Goal: Obtain resource: Download file/media

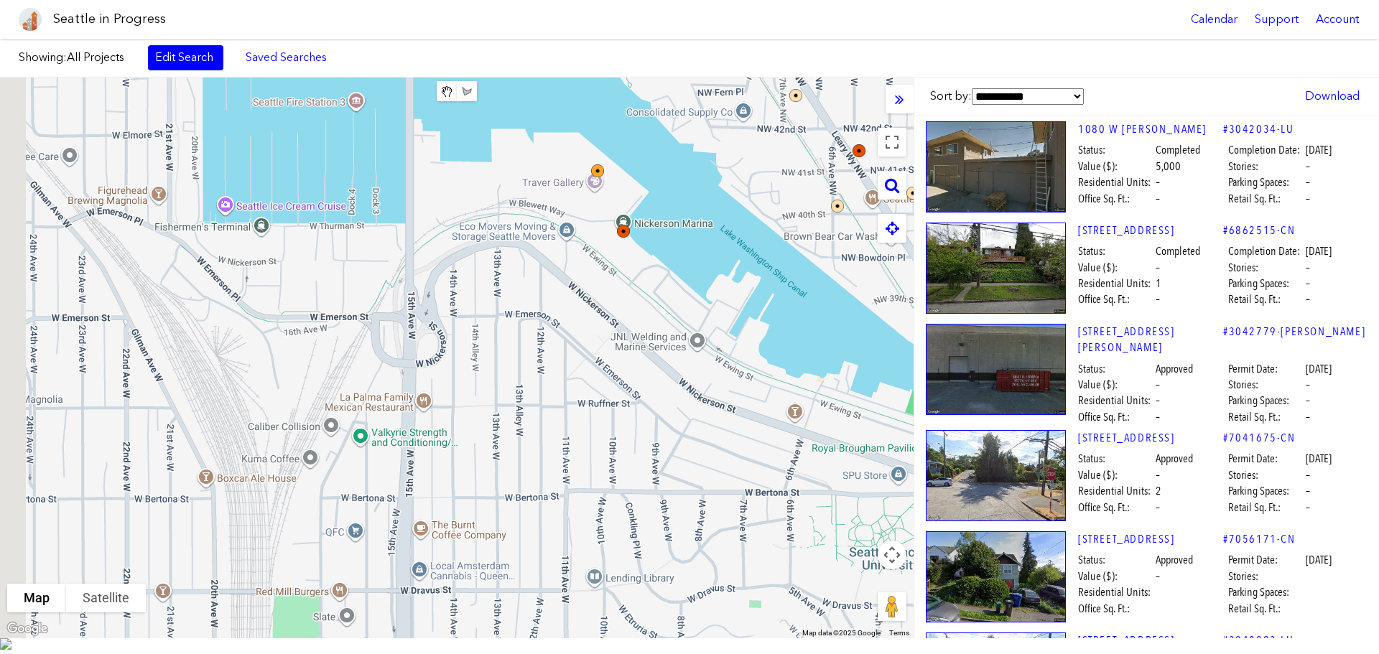
drag, startPoint x: 531, startPoint y: 285, endPoint x: 614, endPoint y: 210, distance: 112.4
click at [614, 210] on div "To navigate, press the arrow keys." at bounding box center [457, 358] width 914 height 561
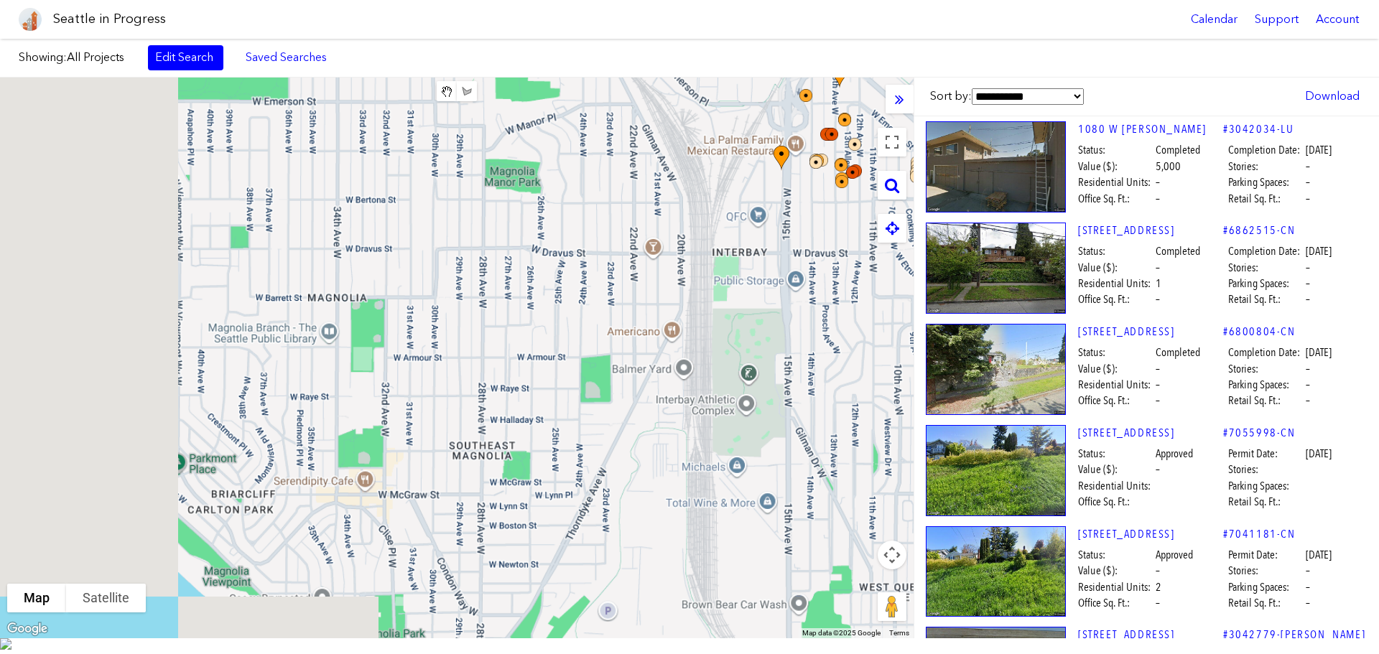
drag, startPoint x: 433, startPoint y: 437, endPoint x: 744, endPoint y: 227, distance: 374.6
click at [744, 227] on div "To navigate, press the arrow keys." at bounding box center [457, 358] width 914 height 561
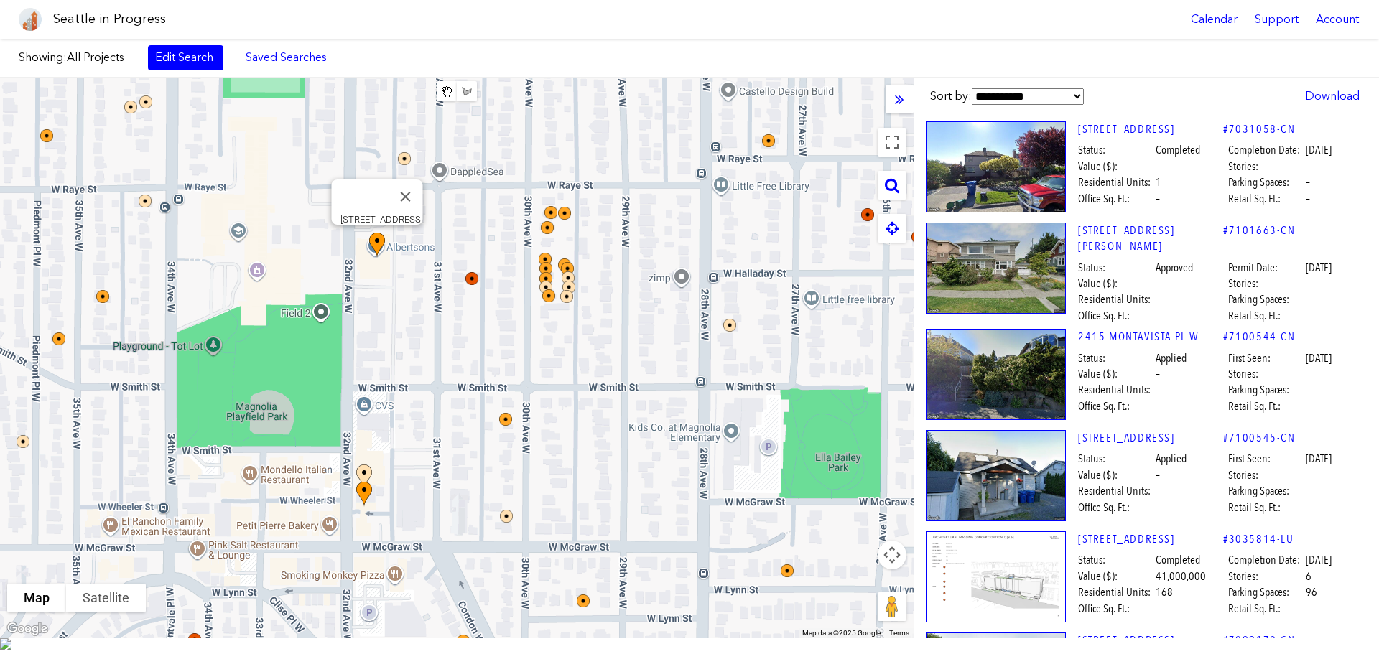
click at [381, 254] on img at bounding box center [385, 258] width 43 height 62
click at [375, 245] on img at bounding box center [385, 258] width 43 height 62
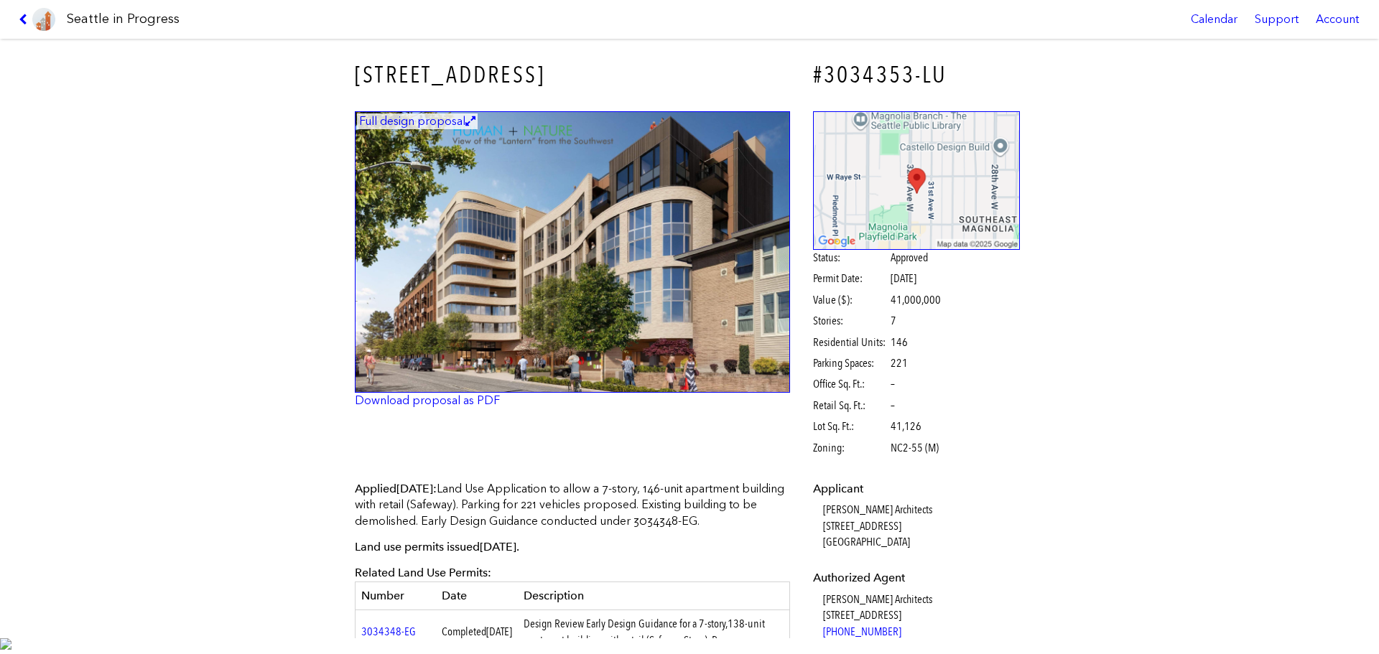
click at [422, 401] on link "Download proposal as PDF" at bounding box center [427, 401] width 145 height 14
click at [516, 323] on img at bounding box center [572, 252] width 435 height 282
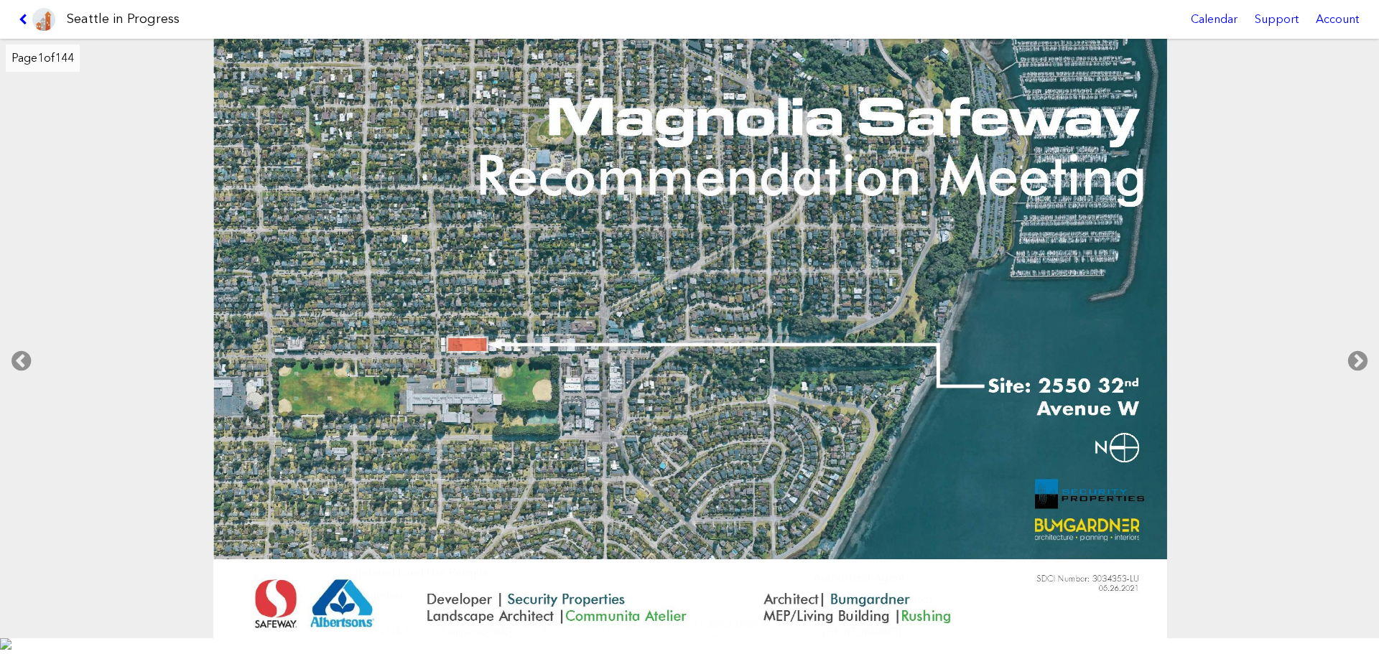
click at [17, 11] on link at bounding box center [37, 19] width 48 height 39
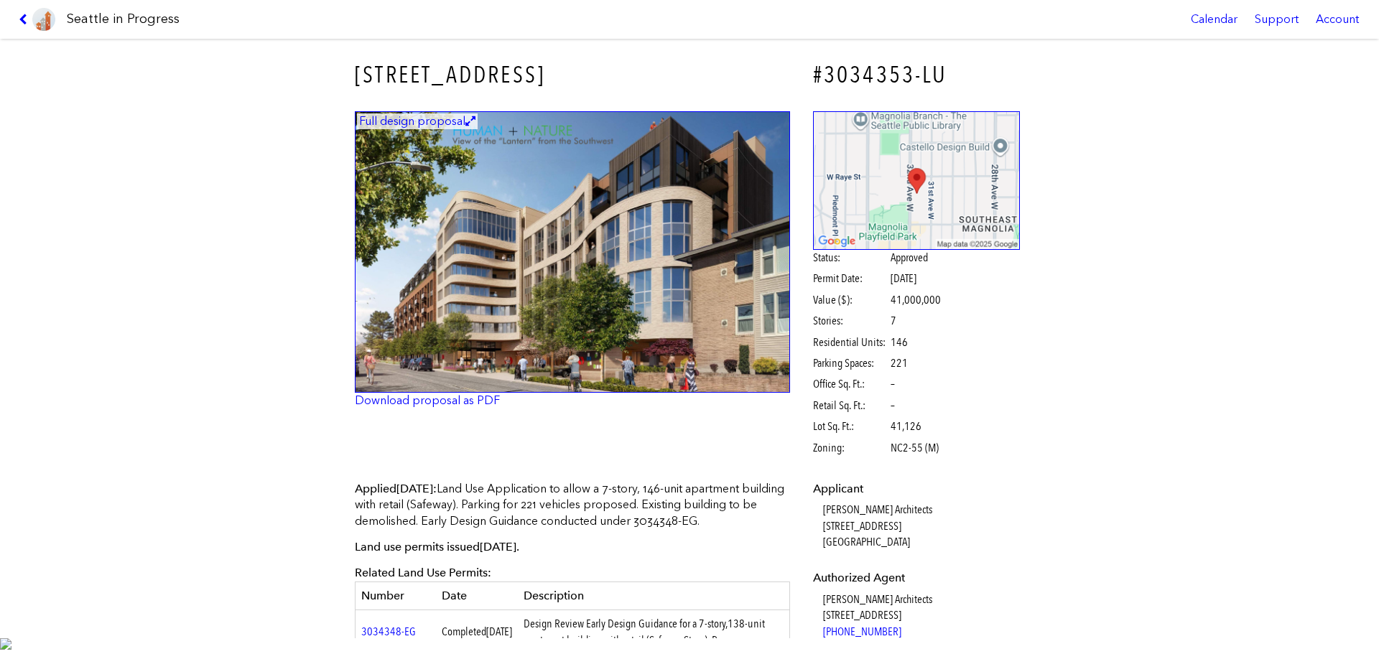
click at [201, 105] on div "[STREET_ADDRESS] #3034353-LU Full design proposal Download proposal as PDF Stat…" at bounding box center [689, 339] width 1379 height 600
